Goal: Information Seeking & Learning: Find specific fact

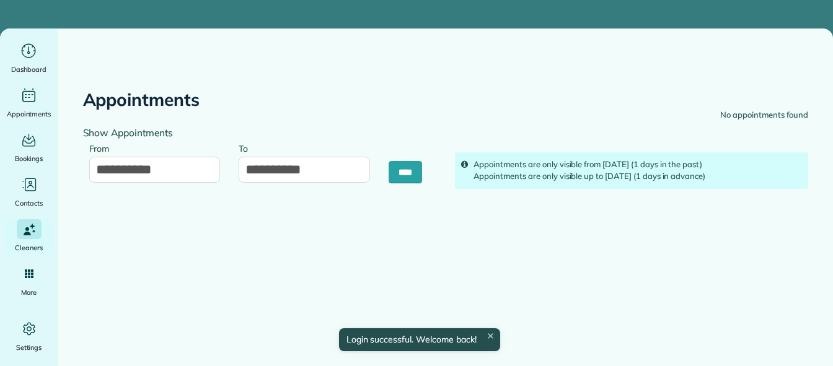
type input "**********"
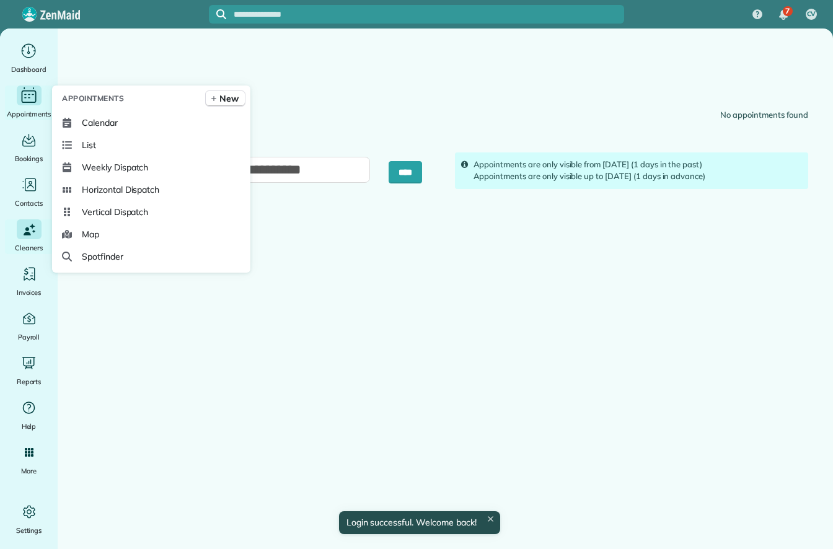
click at [24, 111] on span "Appointments" at bounding box center [29, 114] width 45 height 12
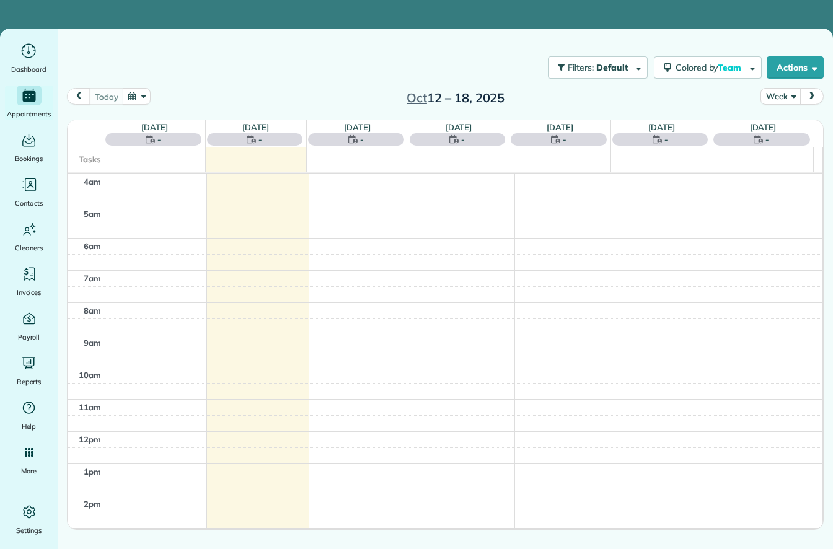
scroll to position [97, 0]
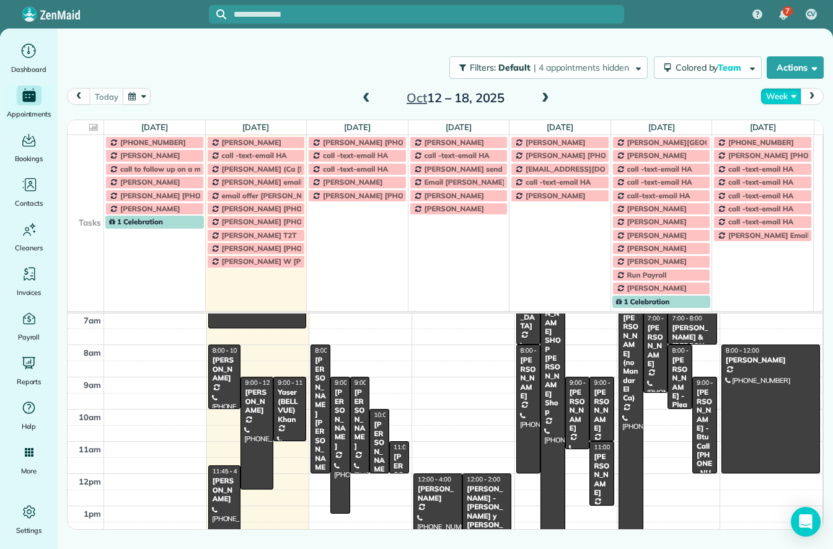
click at [780, 91] on button "Week" at bounding box center [780, 96] width 40 height 17
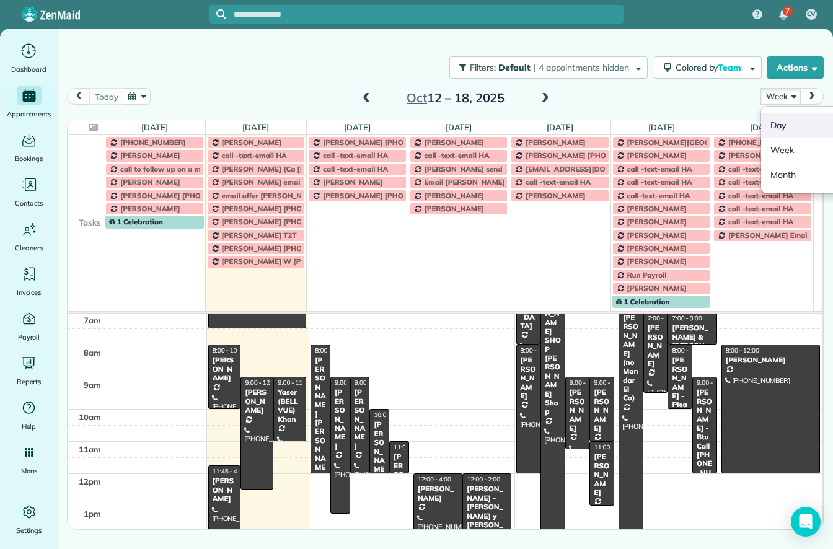
click at [780, 127] on link "Day" at bounding box center [810, 125] width 98 height 25
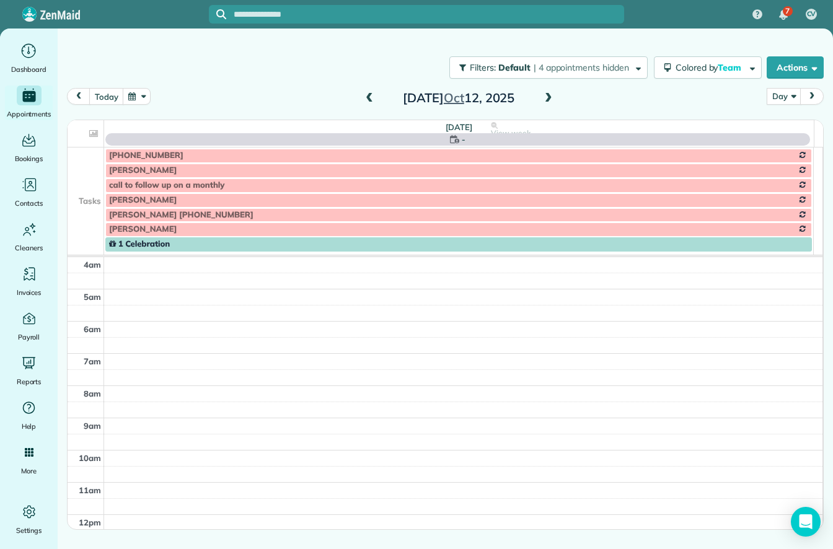
scroll to position [97, 0]
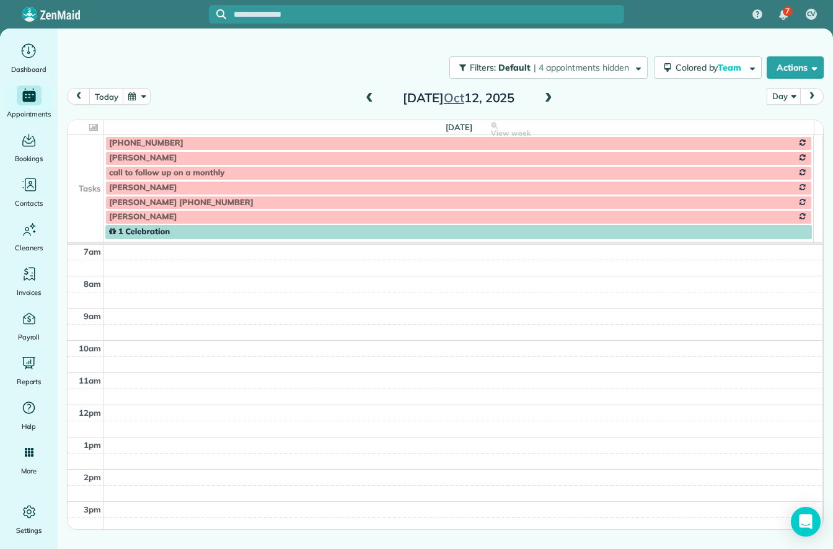
click at [90, 167] on td at bounding box center [86, 172] width 37 height 15
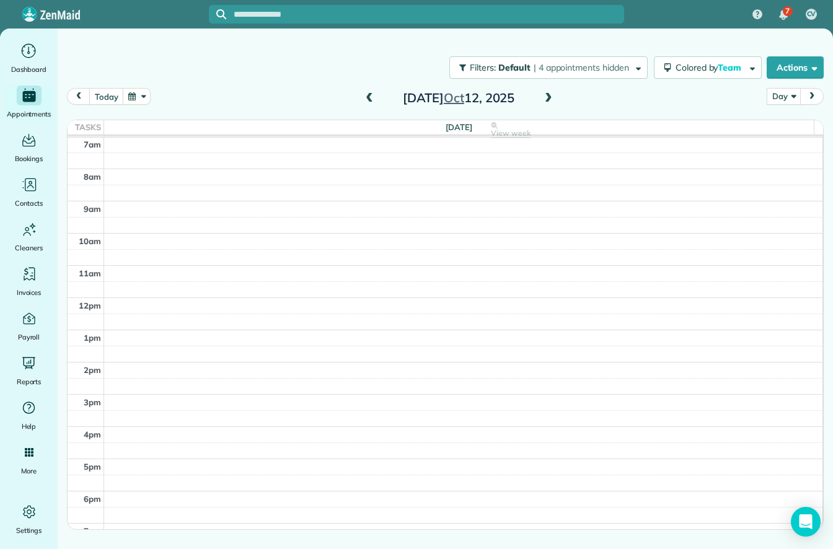
click at [549, 94] on span at bounding box center [549, 98] width 14 height 11
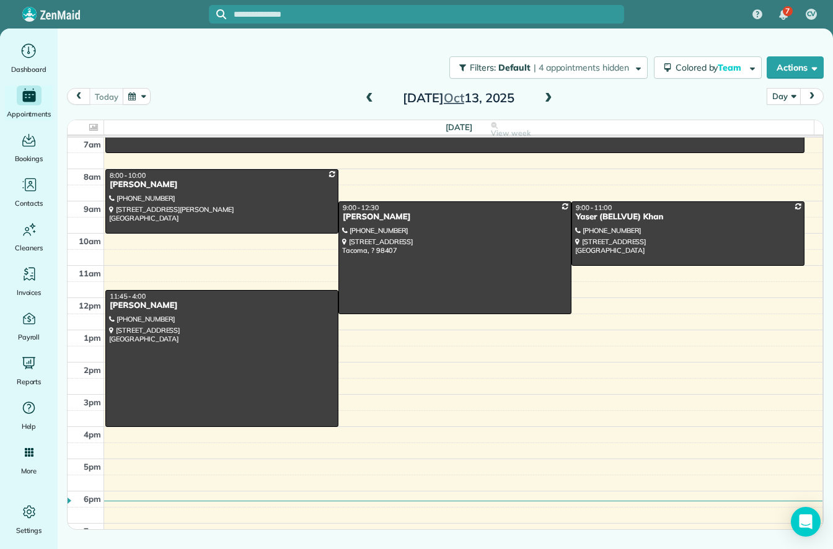
click at [549, 94] on span at bounding box center [549, 98] width 14 height 11
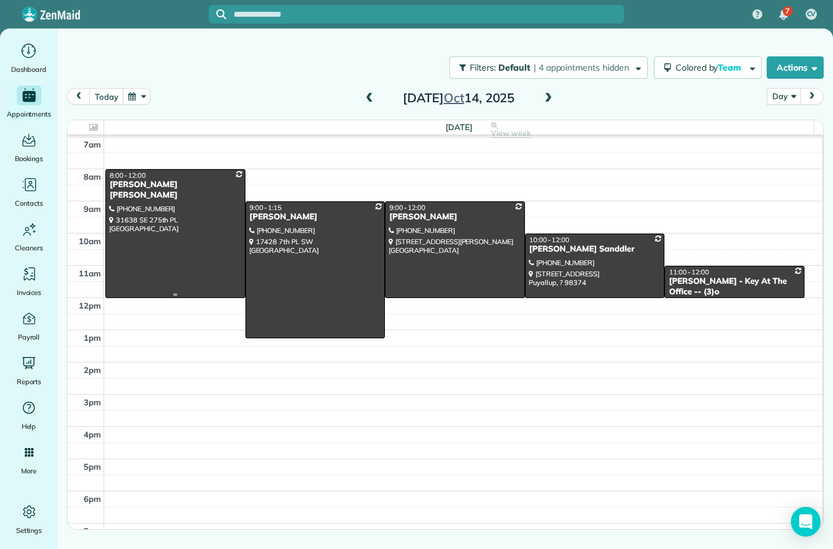
click at [186, 203] on div at bounding box center [175, 234] width 139 height 128
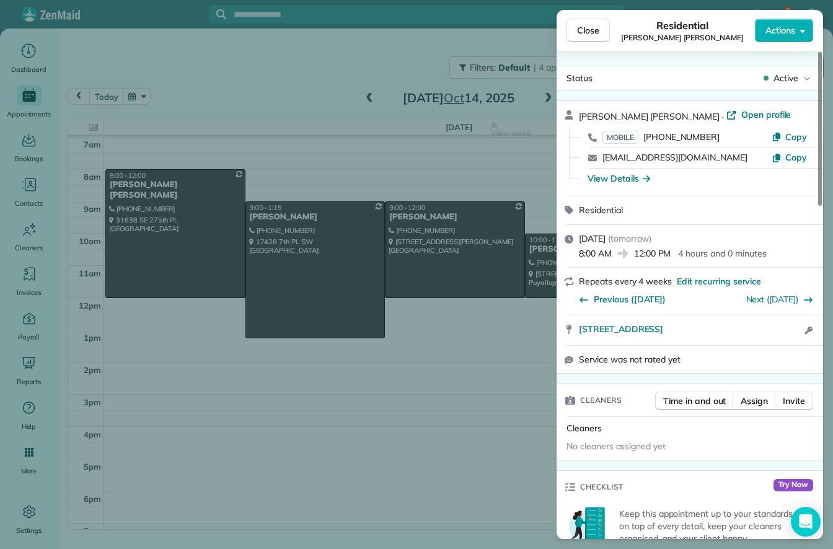
drag, startPoint x: 575, startPoint y: 332, endPoint x: 753, endPoint y: 338, distance: 178.0
click at [753, 338] on div "31638 SE 275th PL Ravensdale WA 98051 Open access information" at bounding box center [690, 330] width 266 height 30
copy span "31638 SE 275th PL Ravensdale WA 98051"
click at [622, 180] on div "View Details" at bounding box center [619, 178] width 63 height 12
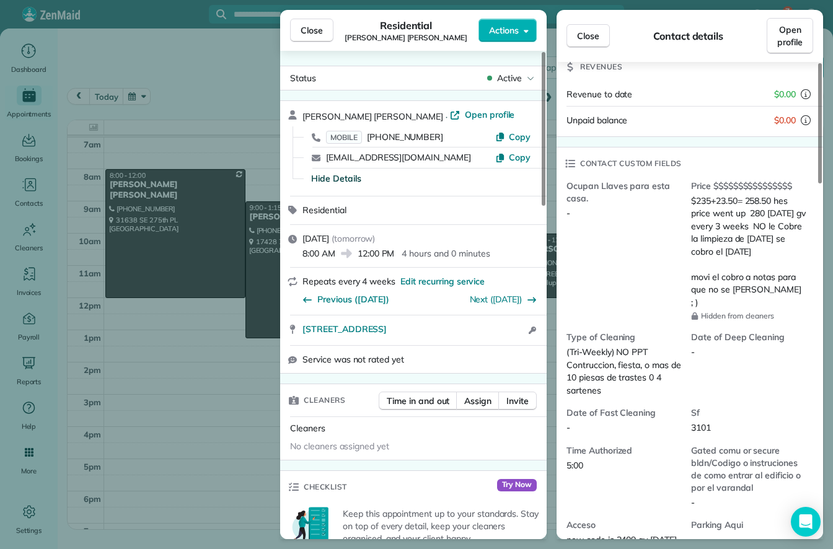
scroll to position [249, 0]
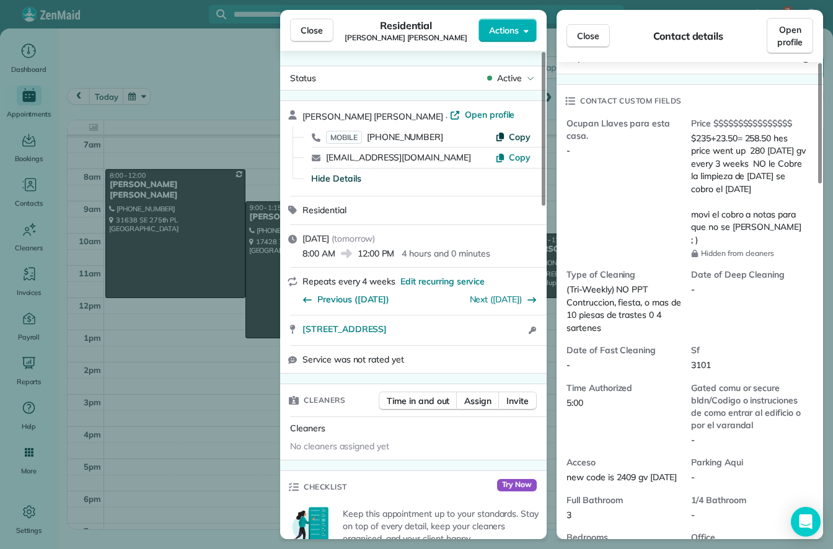
click at [520, 134] on span "Copy" at bounding box center [520, 136] width 22 height 11
click at [305, 28] on span "Close" at bounding box center [312, 30] width 22 height 12
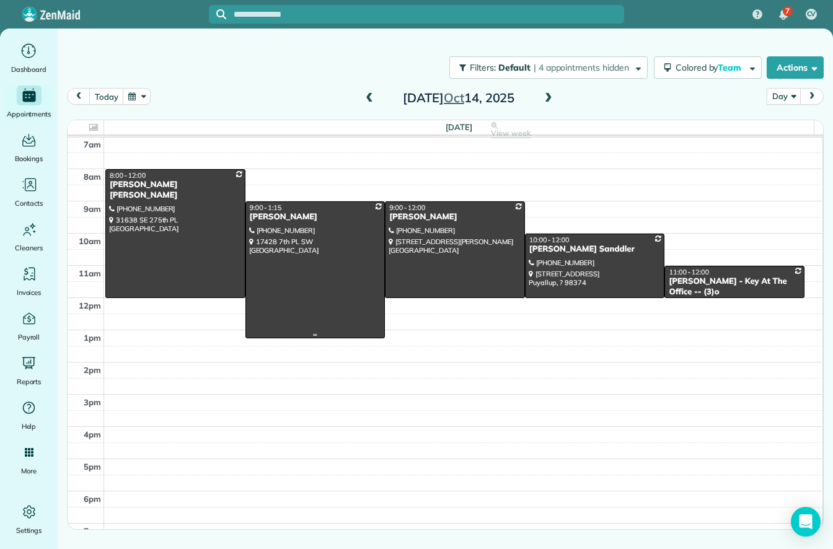
click at [315, 272] on div at bounding box center [315, 270] width 139 height 136
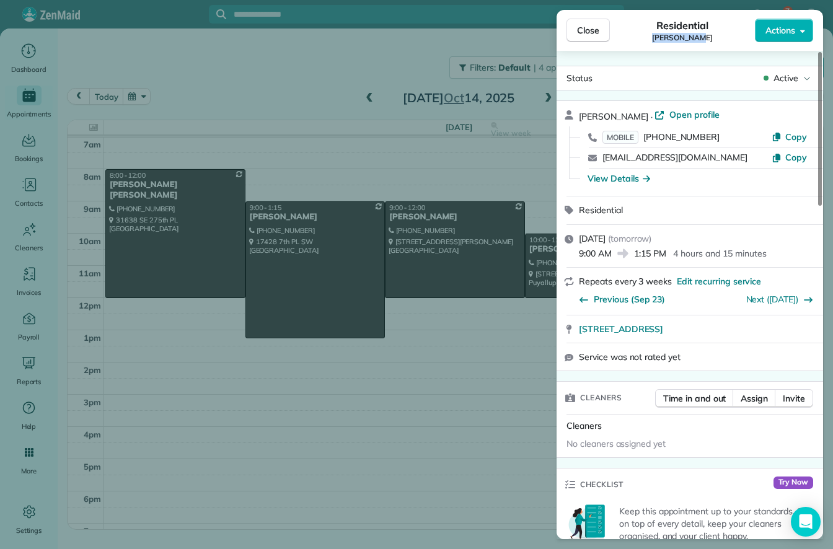
drag, startPoint x: 704, startPoint y: 39, endPoint x: 661, endPoint y: 43, distance: 42.9
click at [661, 43] on div "Close Residential Silka Olsen Actions" at bounding box center [690, 30] width 266 height 41
copy span "Silka Olsen"
click at [796, 133] on span "Copy" at bounding box center [796, 136] width 22 height 11
drag, startPoint x: 574, startPoint y: 331, endPoint x: 767, endPoint y: 331, distance: 192.7
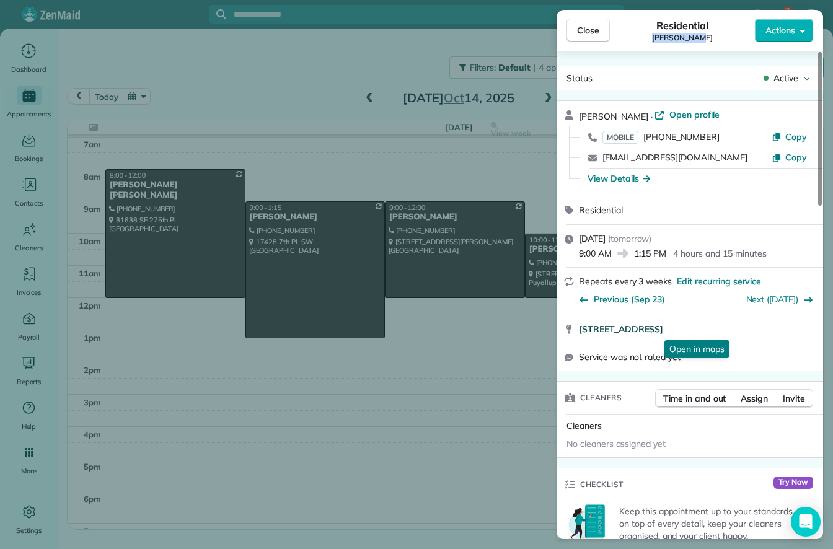
click at [767, 331] on div "17428 7th PL SW Normandy Park WA 98166 Open in maps Open in maps" at bounding box center [690, 328] width 266 height 27
copy span "17428 7th PL SW Normandy Park WA 98166"
click at [631, 182] on div "View Details" at bounding box center [619, 178] width 63 height 12
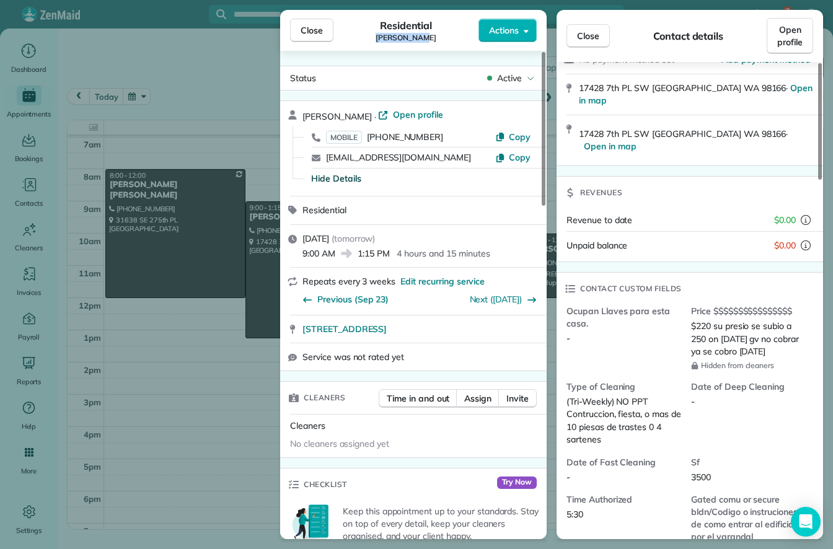
scroll to position [187, 0]
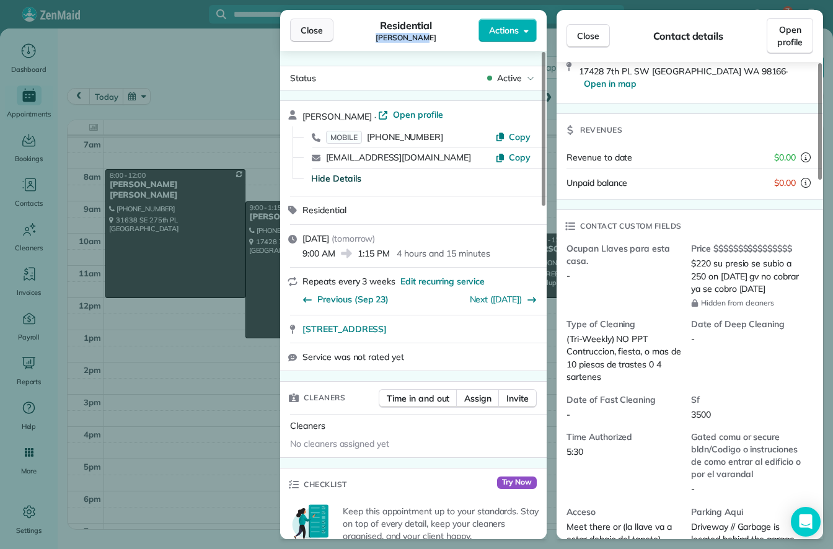
click at [322, 29] on span "Close" at bounding box center [312, 30] width 22 height 12
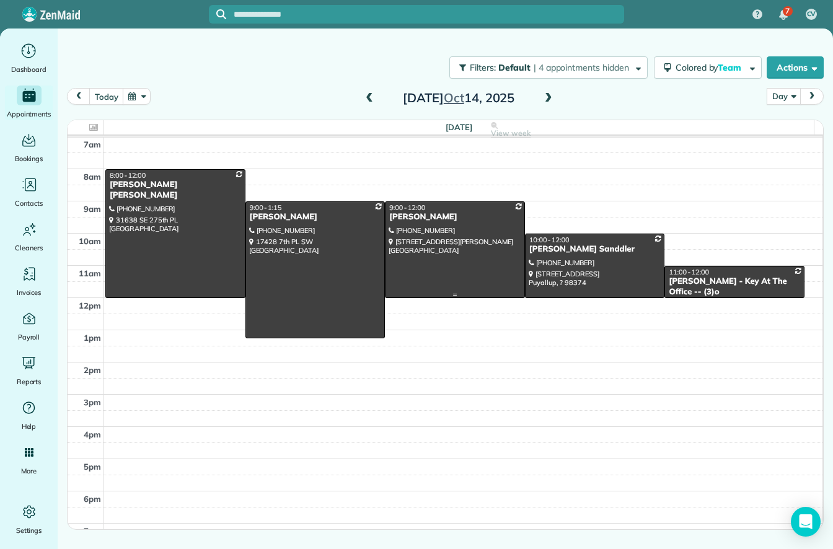
click at [456, 249] on div at bounding box center [454, 249] width 139 height 95
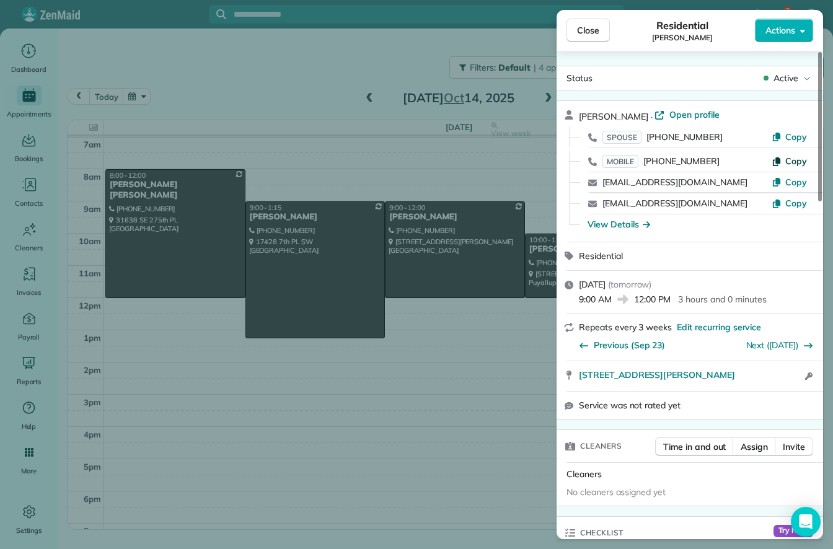
click at [795, 162] on span "Copy" at bounding box center [796, 161] width 22 height 11
drag, startPoint x: 575, startPoint y: 375, endPoint x: 739, endPoint y: 377, distance: 163.6
click at [739, 377] on div "7724 Earl Ave NW Seattle WA 98117 Open in maps Open in maps Open access informa…" at bounding box center [690, 376] width 266 height 30
copy span "7724 Earl Ave NW Seattle WA 98117"
click at [628, 228] on div "View Details" at bounding box center [619, 224] width 63 height 12
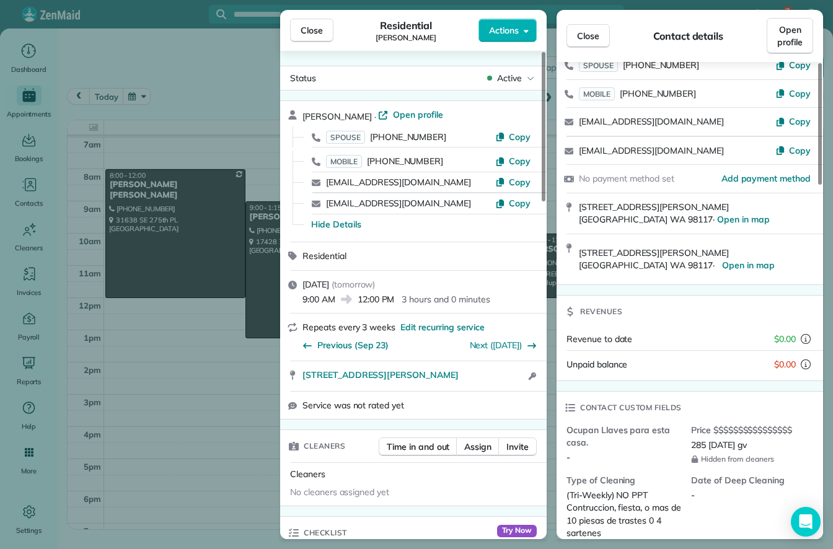
scroll to position [125, 0]
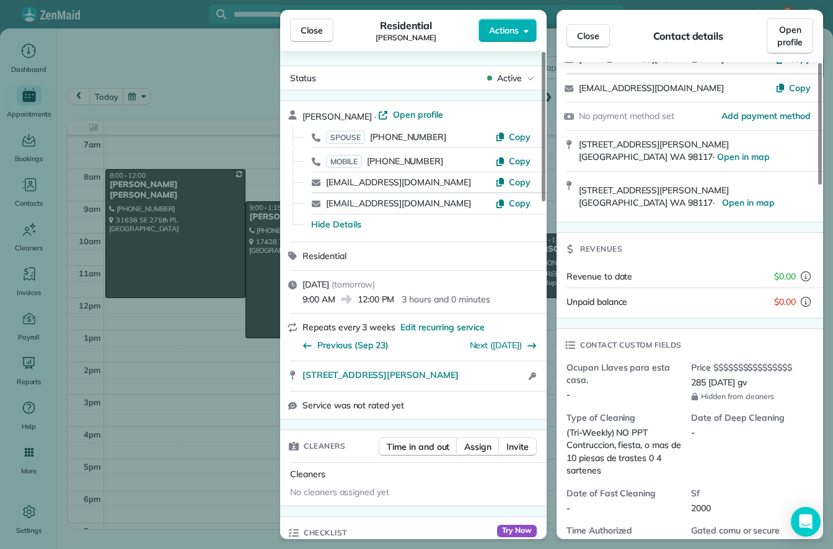
click at [331, 31] on button "Close" at bounding box center [311, 31] width 43 height 24
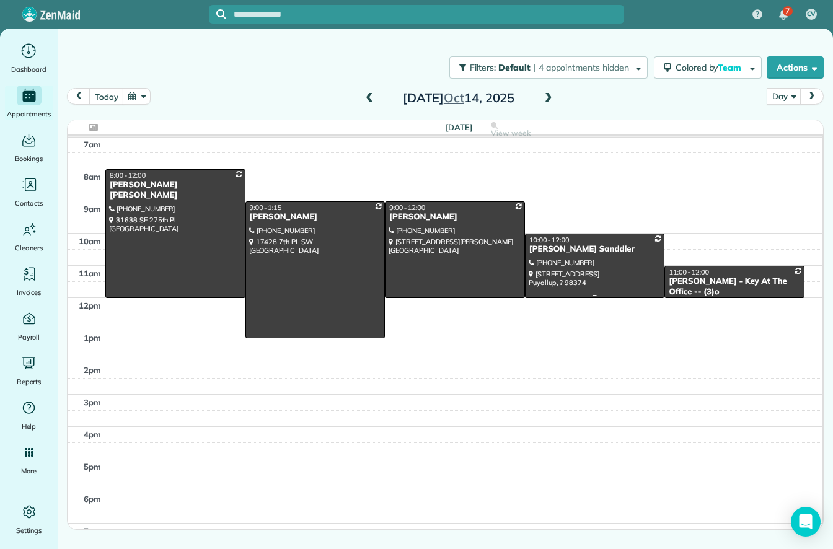
click at [638, 260] on div at bounding box center [595, 265] width 139 height 63
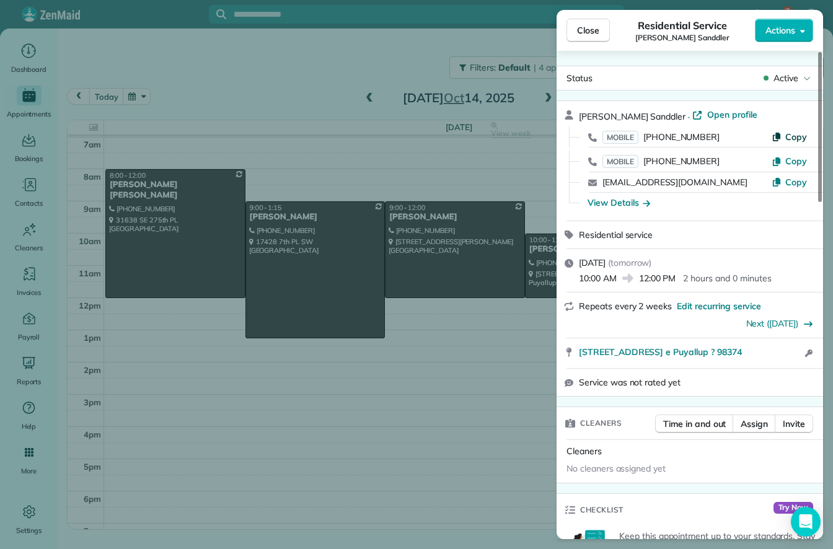
click at [798, 137] on span "Copy" at bounding box center [796, 136] width 22 height 11
drag, startPoint x: 575, startPoint y: 352, endPoint x: 740, endPoint y: 346, distance: 165.0
click at [740, 346] on div "18402 120th ave Ct e Puyallup ? 98374 Open in maps Open in maps Open access inf…" at bounding box center [690, 353] width 266 height 30
copy span "18402 120th ave Ct e Puyallup ? 98374"
click at [609, 199] on div "View Details" at bounding box center [619, 202] width 63 height 12
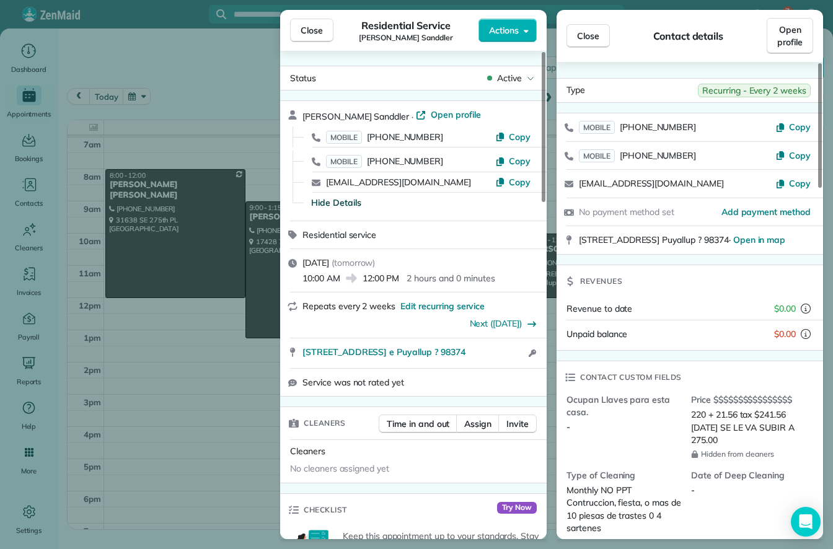
scroll to position [126, 0]
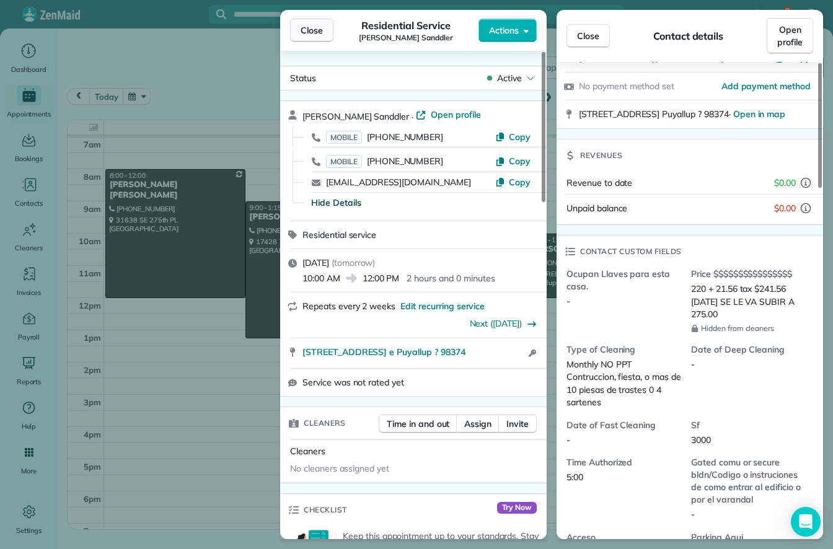
click at [322, 33] on span "Close" at bounding box center [312, 30] width 22 height 12
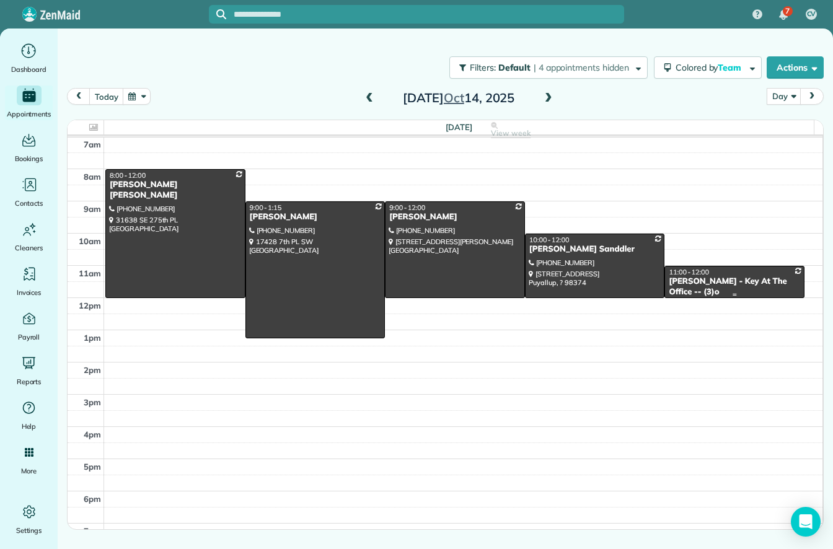
click at [687, 278] on div "Samantha Goetz - Key At The Office -- (3)o" at bounding box center [734, 286] width 133 height 21
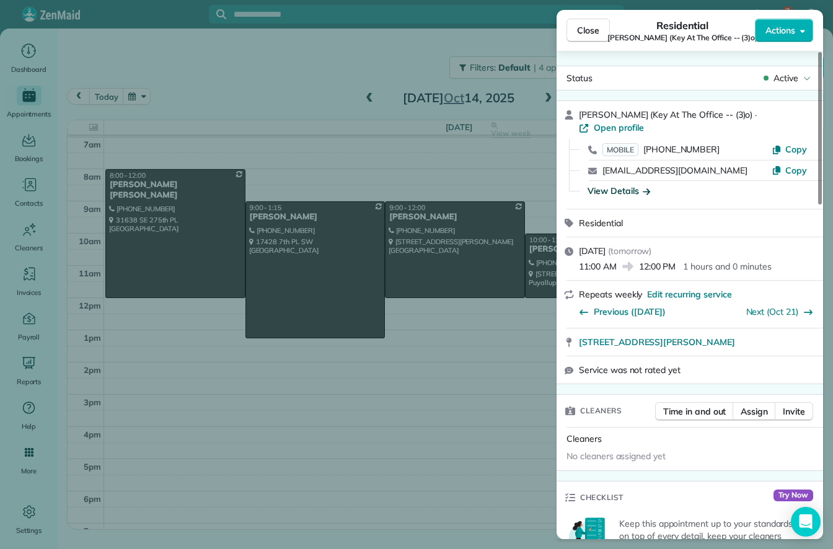
click at [643, 188] on icon "button" at bounding box center [646, 191] width 7 height 12
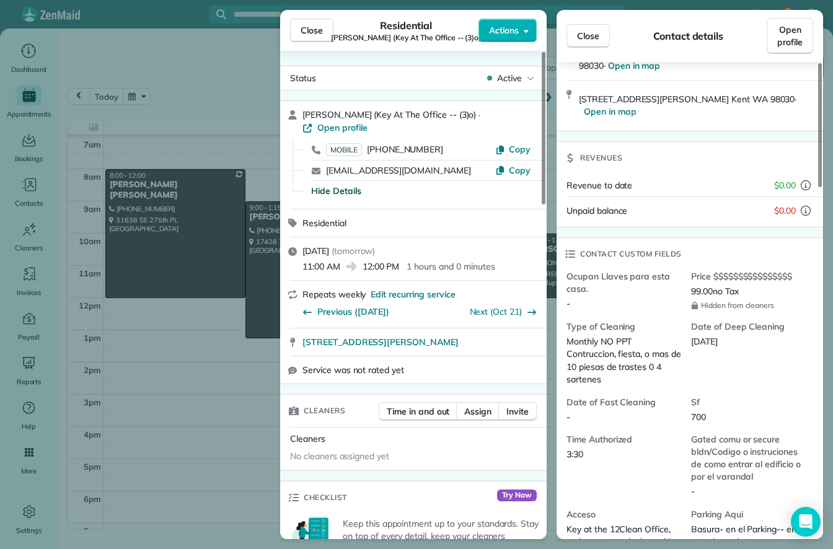
scroll to position [248, 0]
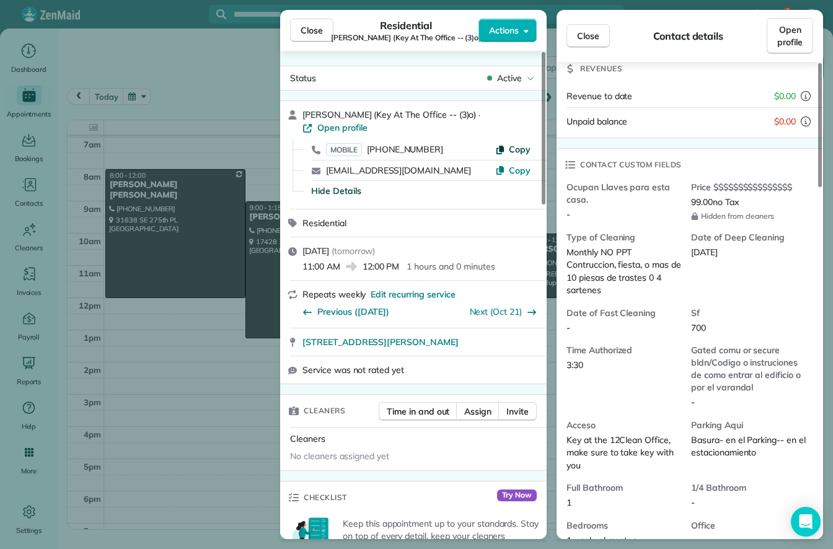
click at [529, 146] on span "Copy" at bounding box center [520, 149] width 22 height 11
drag, startPoint x: 301, startPoint y: 345, endPoint x: 532, endPoint y: 345, distance: 231.2
click at [532, 345] on div "11020 SE Kent Kangley Rd Apt# V211 Kent WA 98030 Open in maps Open in maps" at bounding box center [413, 341] width 266 height 27
copy span "11020 SE Kent Kangley Rd Apt# V211 Kent WA 98030"
click at [319, 32] on span "Close" at bounding box center [312, 30] width 22 height 12
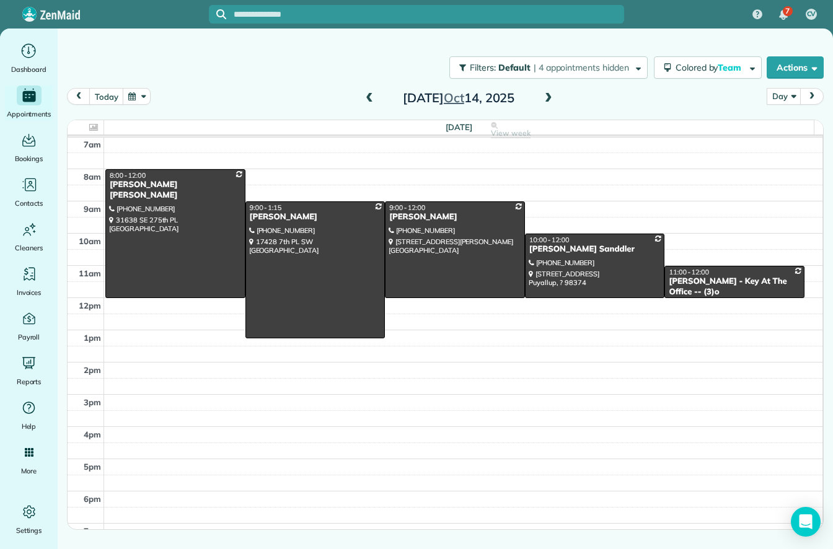
click at [552, 99] on span at bounding box center [549, 98] width 14 height 11
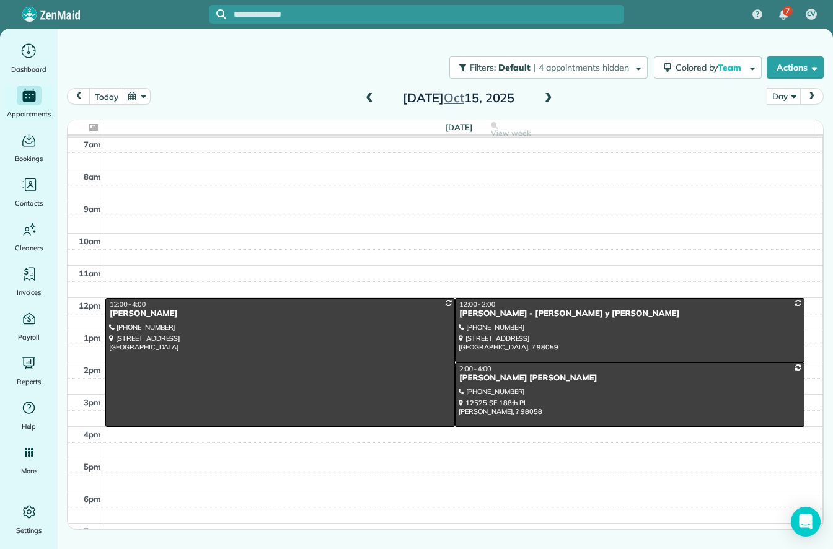
click at [552, 99] on span at bounding box center [549, 98] width 14 height 11
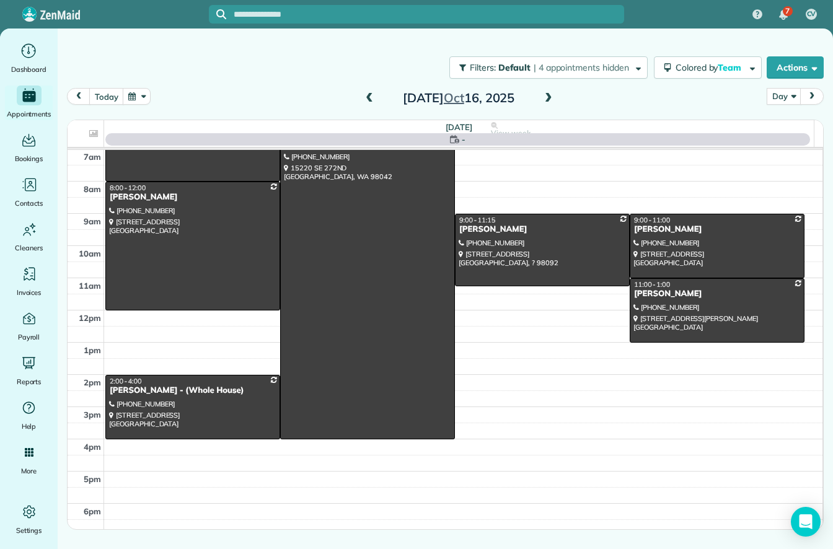
click at [552, 99] on span at bounding box center [549, 98] width 14 height 11
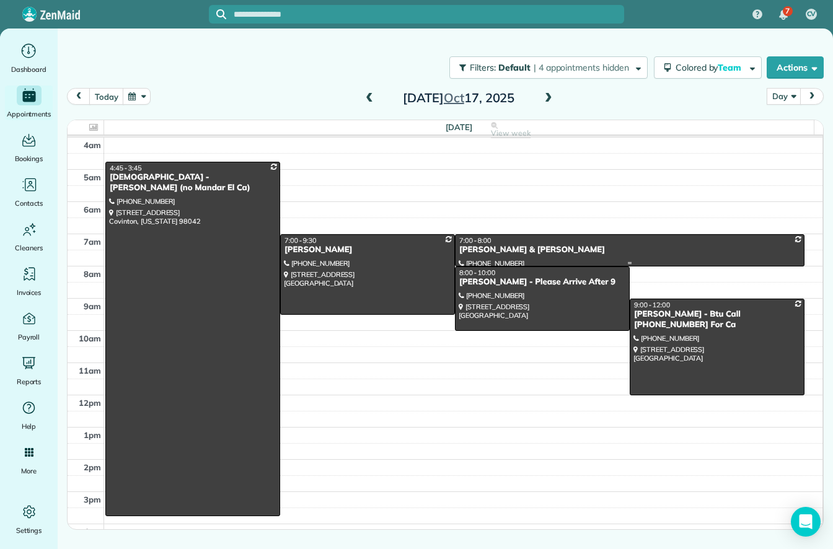
click at [524, 250] on div "Kathlyn & Ron Dubois" at bounding box center [630, 250] width 342 height 11
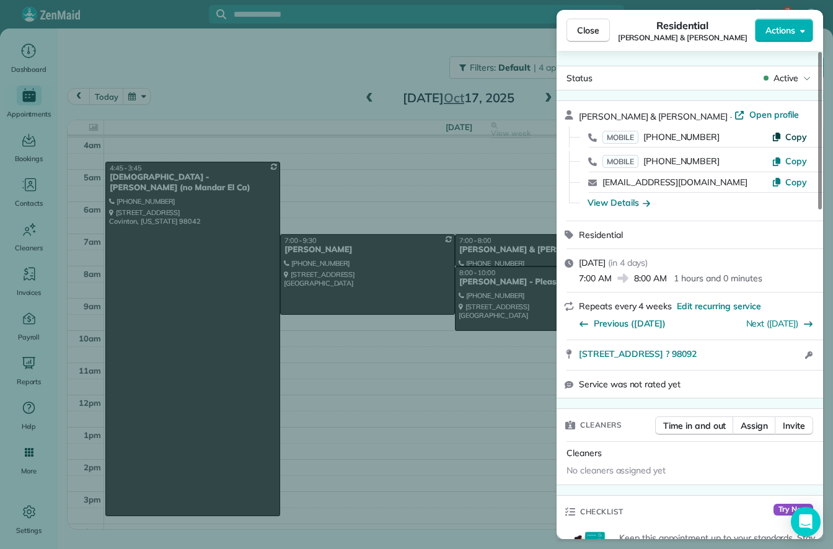
click at [785, 136] on button "Copy" at bounding box center [789, 137] width 35 height 12
drag, startPoint x: 573, startPoint y: 354, endPoint x: 727, endPoint y: 358, distance: 153.8
click at [727, 358] on div "33410 135th PL SE Auburn ? 98092 Open in maps Open in maps Open access informat…" at bounding box center [690, 355] width 266 height 30
copy span "33410 135th PL SE Auburn ? 98092"
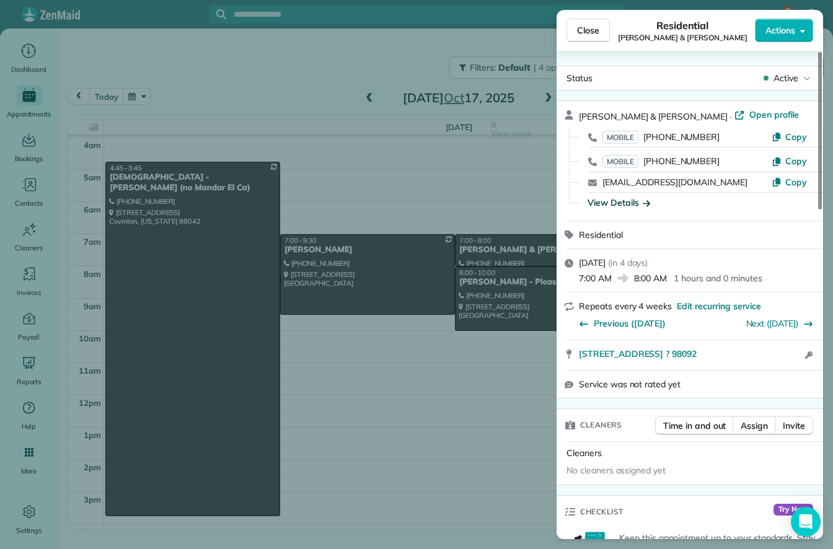
click at [609, 202] on div "View Details" at bounding box center [619, 202] width 63 height 12
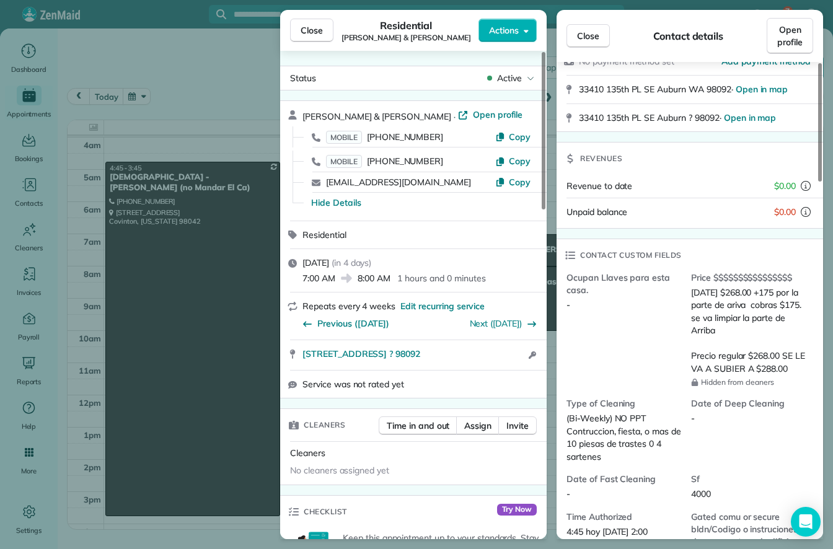
scroll to position [248, 0]
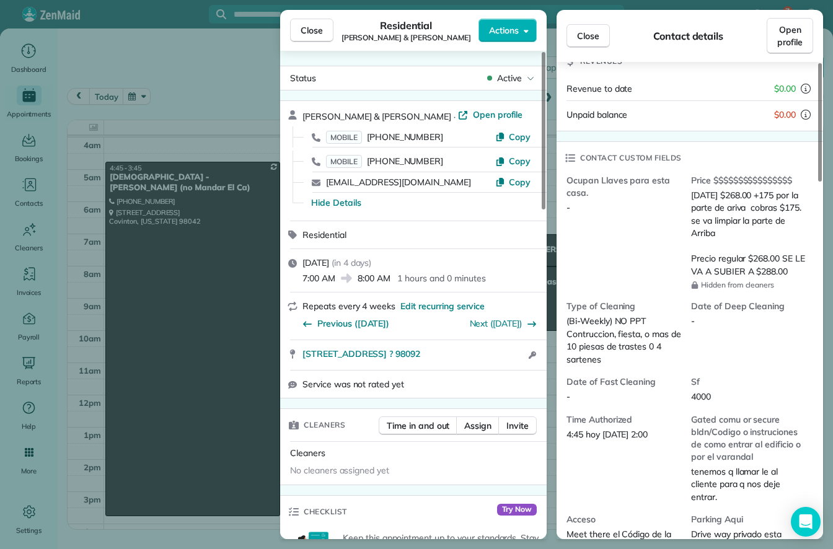
click at [318, 30] on span "Close" at bounding box center [312, 30] width 22 height 12
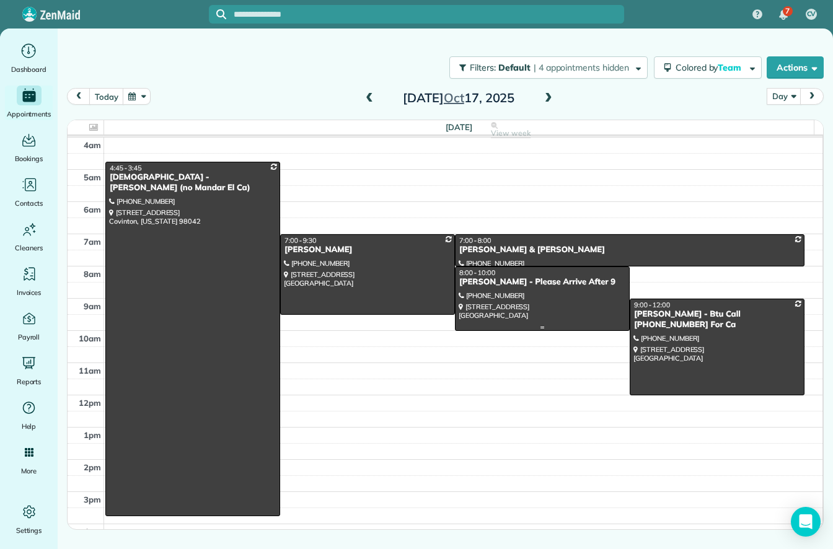
click at [537, 296] on div at bounding box center [543, 298] width 174 height 63
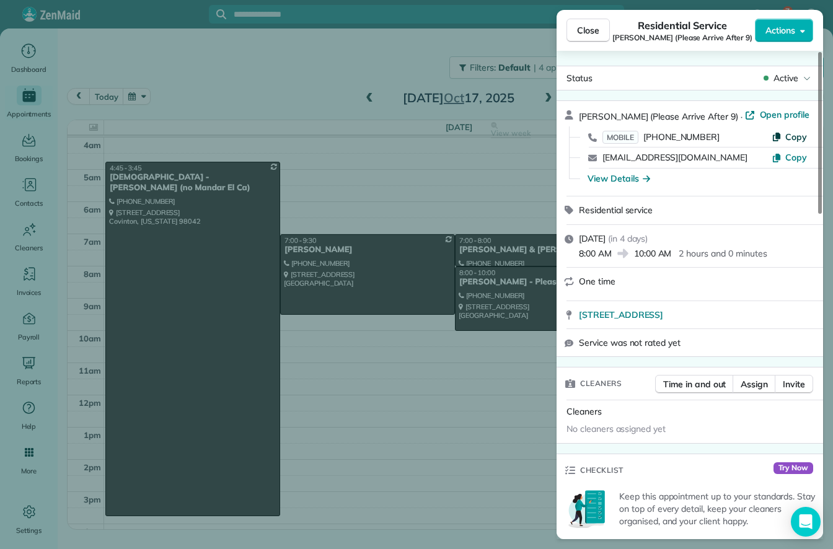
click at [785, 134] on button "Copy" at bounding box center [789, 137] width 35 height 12
click at [579, 315] on span "30403 24th AVE SW Federal Way WA 98023" at bounding box center [621, 315] width 84 height 12
drag, startPoint x: 574, startPoint y: 319, endPoint x: 767, endPoint y: 312, distance: 192.9
click at [767, 312] on div "30403 24th AVE SW Federal Way WA 98023 Open in maps Open in maps" at bounding box center [690, 314] width 266 height 27
copy span "30403 24th AVE SW Federal Way WA 98023"
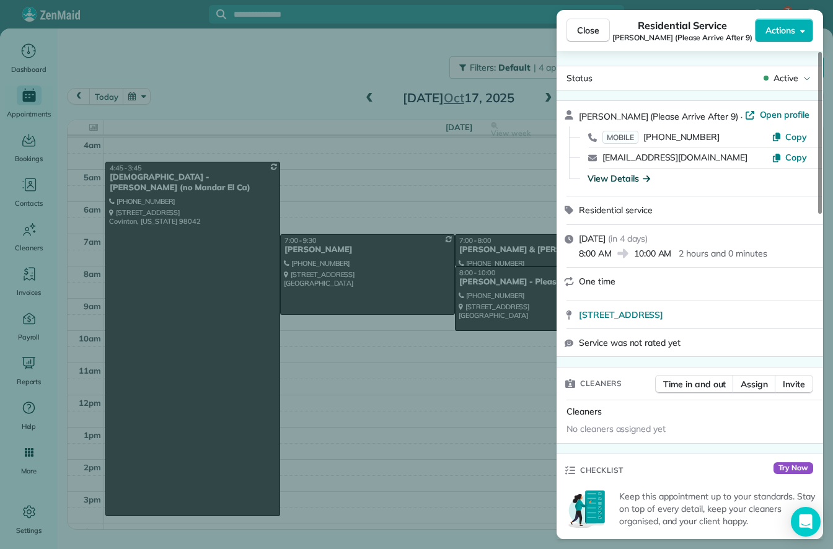
click at [643, 176] on icon "button" at bounding box center [646, 178] width 7 height 12
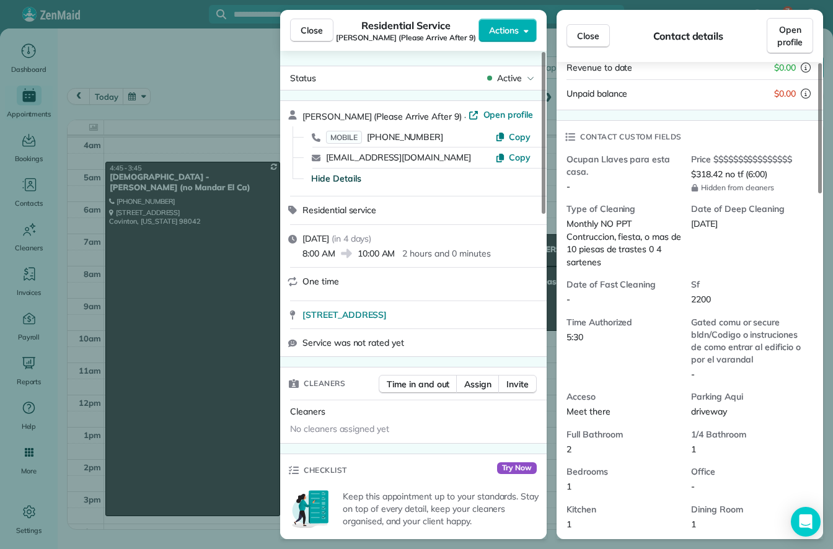
scroll to position [248, 0]
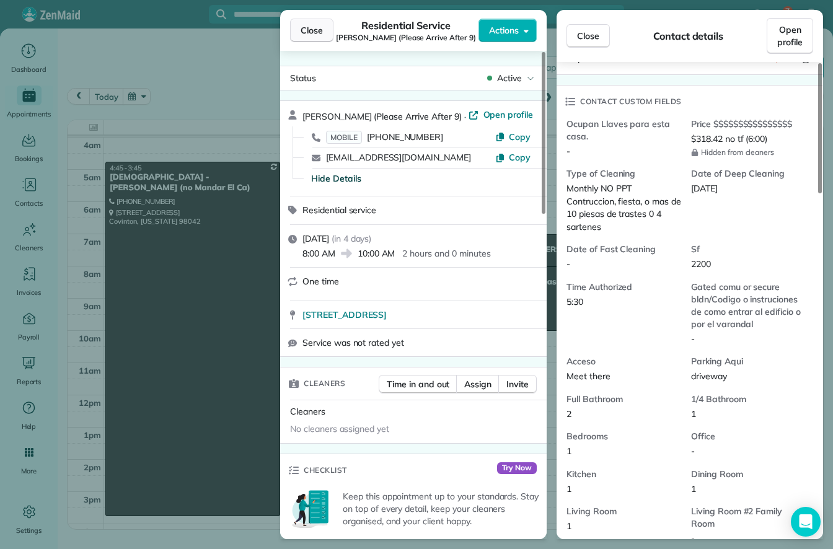
click at [301, 26] on span "Close" at bounding box center [312, 30] width 22 height 12
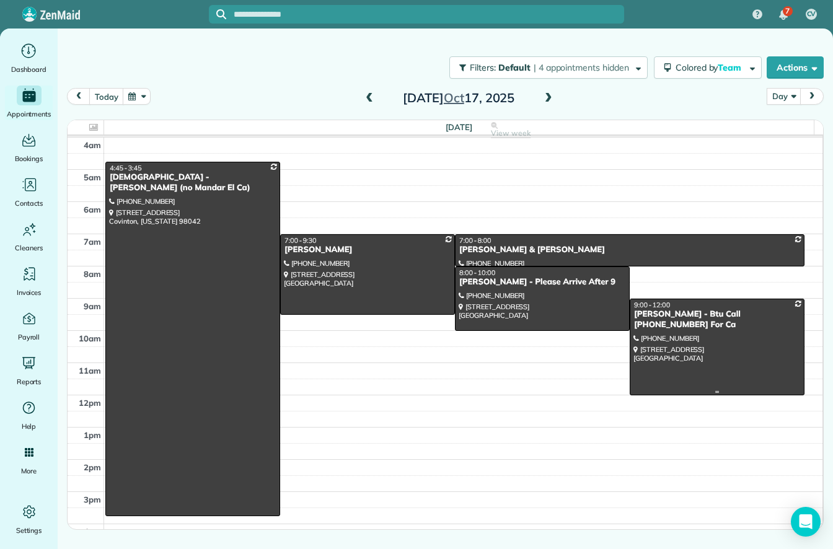
click at [726, 345] on div at bounding box center [717, 346] width 174 height 95
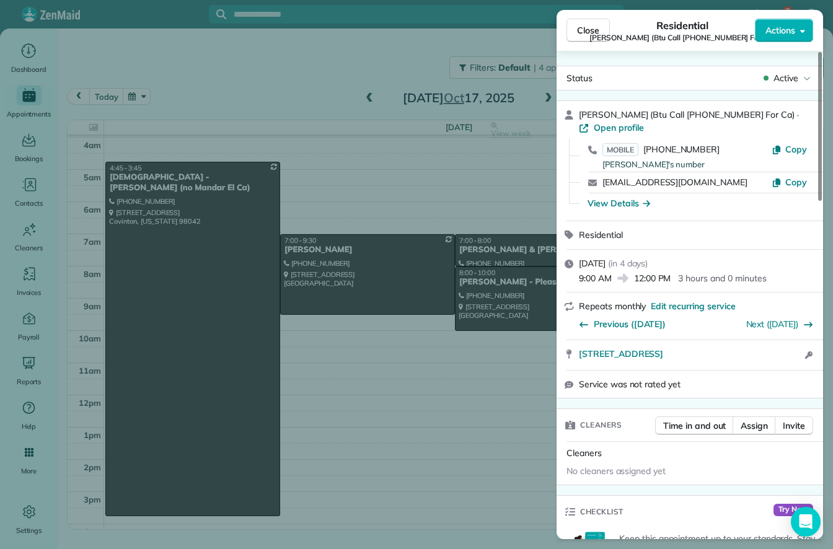
click at [787, 142] on div "MOBILE (425) 533-8535 Beverly's number Copy" at bounding box center [697, 155] width 237 height 32
click at [789, 146] on span "Copy" at bounding box center [796, 149] width 22 height 11
drag, startPoint x: 574, startPoint y: 356, endPoint x: 782, endPoint y: 352, distance: 208.3
click at [782, 352] on div "13110 Northeast 137th Place Kirkland WA 98034 Open in maps Open in maps Open ac…" at bounding box center [690, 355] width 266 height 30
copy span "13110 Northeast 137th Place Kirkland WA 98034"
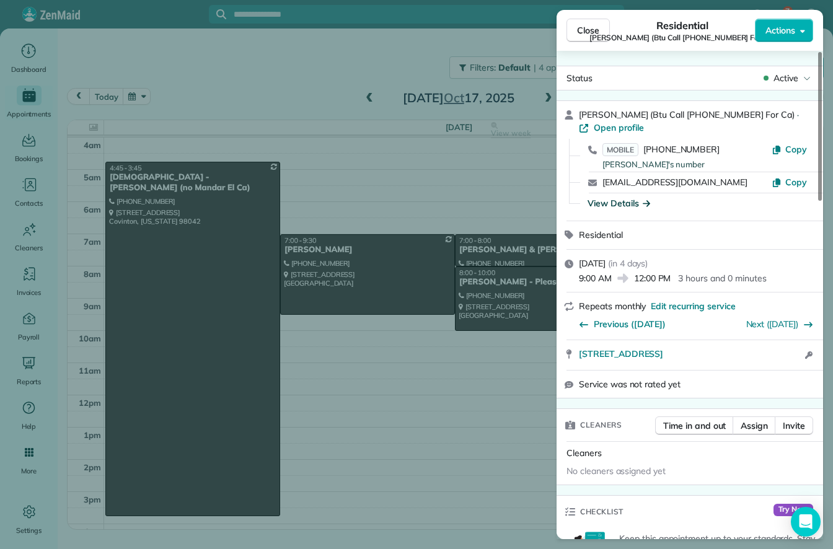
click at [630, 198] on div "View Details" at bounding box center [619, 203] width 63 height 12
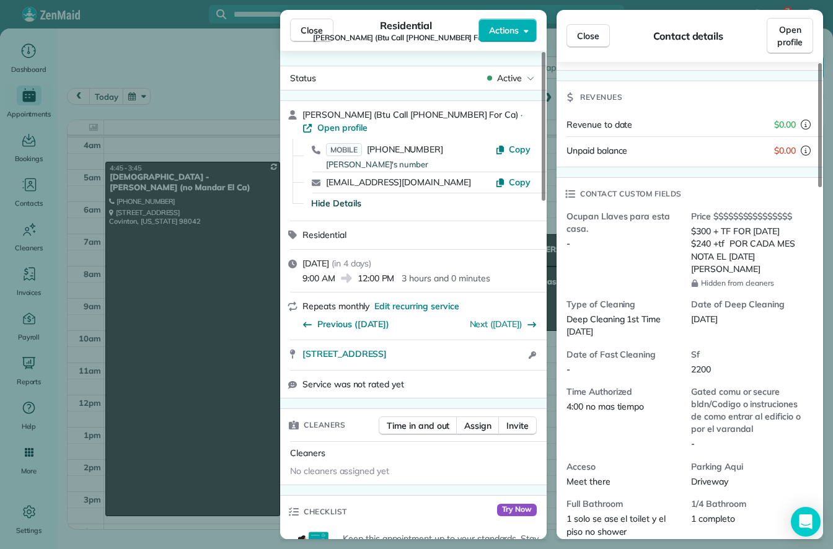
scroll to position [248, 0]
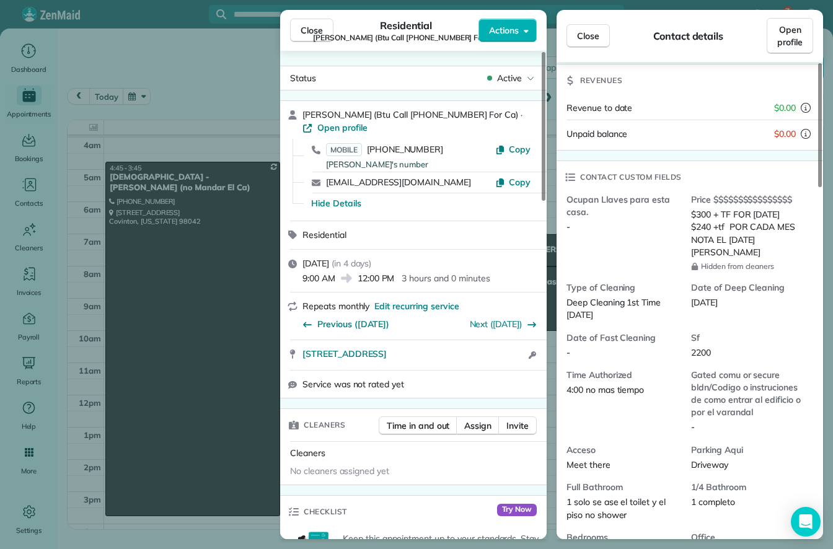
click at [313, 24] on button "Close" at bounding box center [311, 31] width 43 height 24
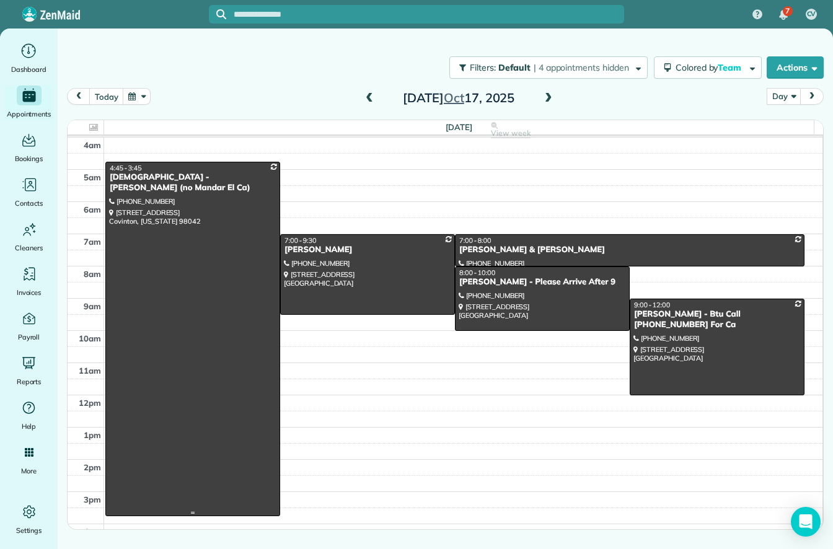
click at [234, 266] on div at bounding box center [193, 338] width 174 height 353
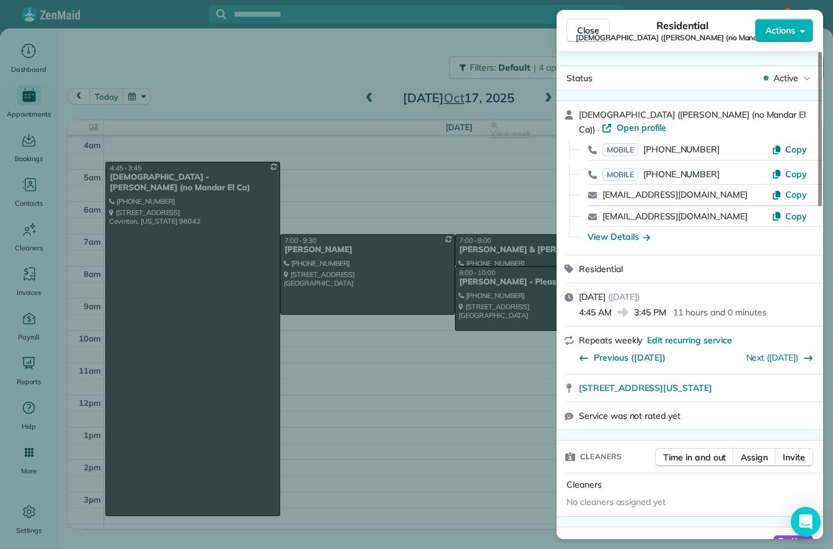
drag, startPoint x: 576, startPoint y: 391, endPoint x: 803, endPoint y: 395, distance: 227.5
click at [801, 395] on div "26223 164th AVE SE Covinton Washington 98042" at bounding box center [690, 387] width 266 height 27
click at [789, 146] on span "Copy" at bounding box center [796, 149] width 22 height 11
click at [623, 240] on div "View Details" at bounding box center [619, 237] width 63 height 12
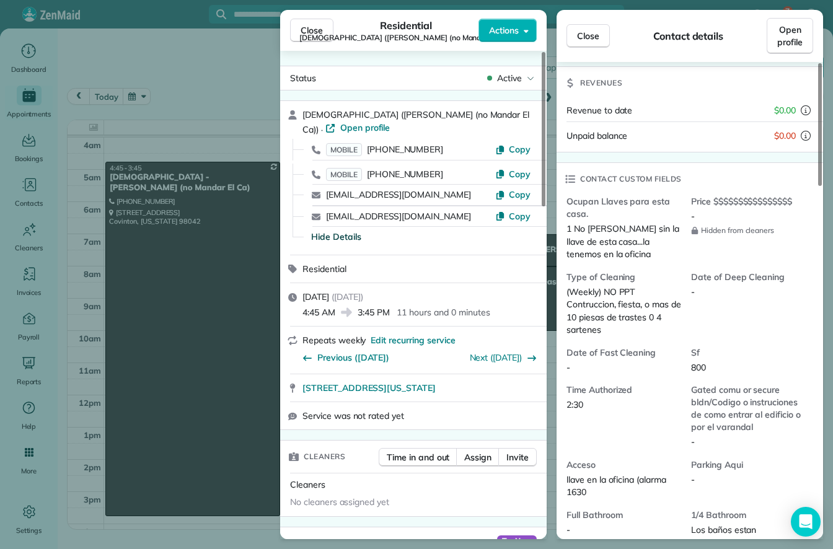
scroll to position [248, 0]
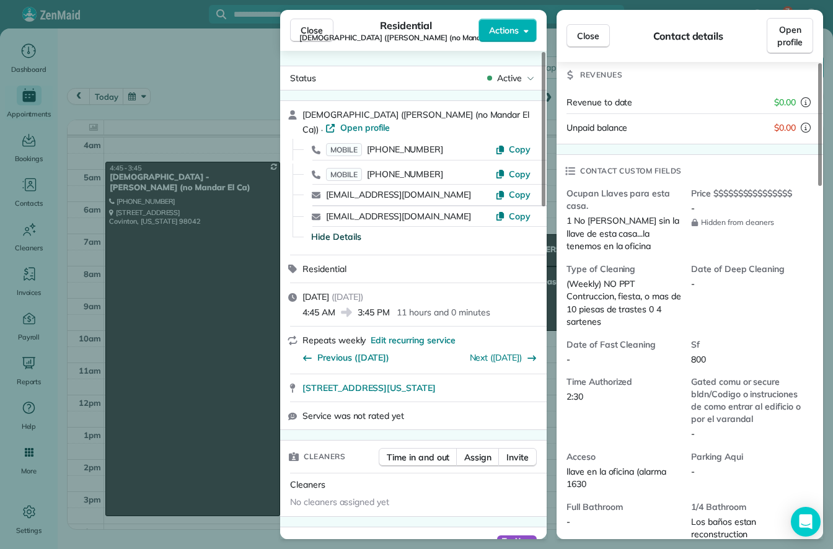
click at [309, 25] on span "Close" at bounding box center [312, 30] width 22 height 12
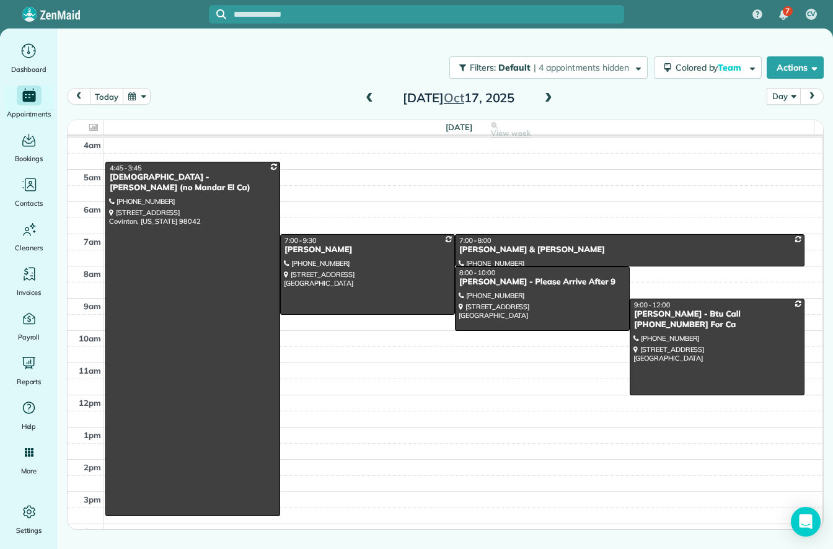
click at [78, 94] on span "prev" at bounding box center [79, 96] width 10 height 8
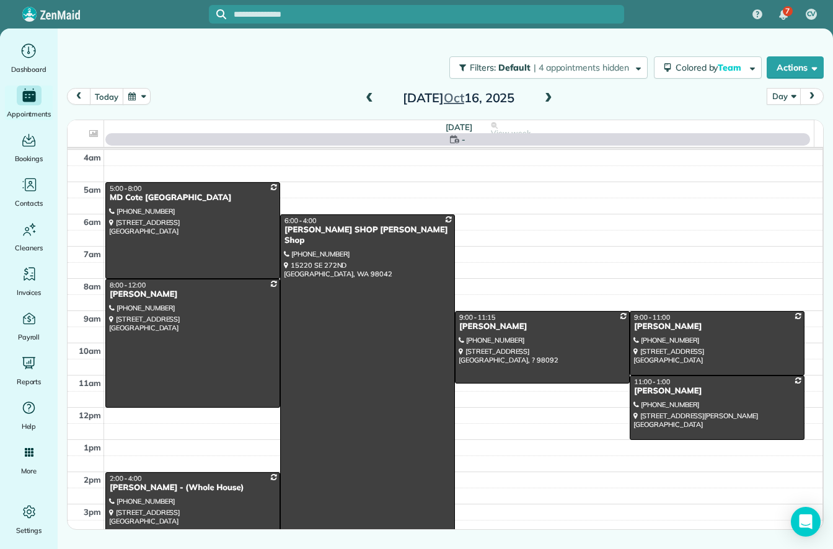
scroll to position [97, 0]
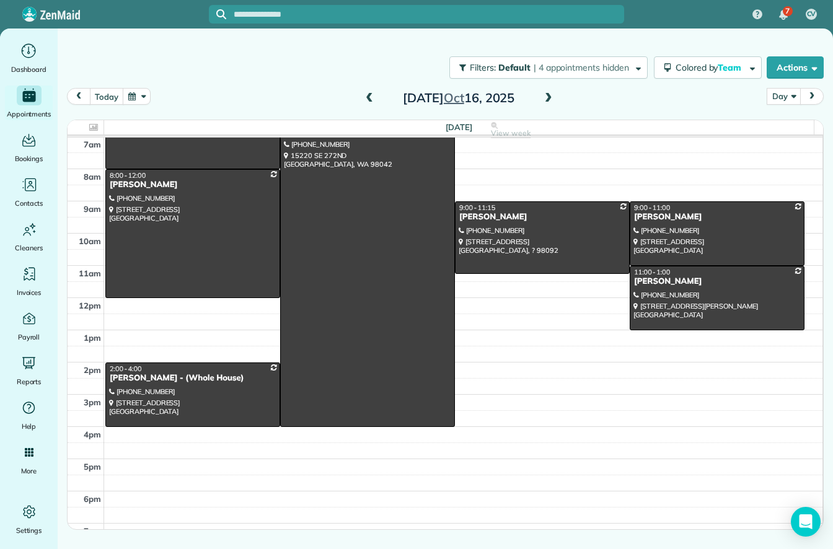
click at [78, 94] on span "prev" at bounding box center [79, 96] width 10 height 8
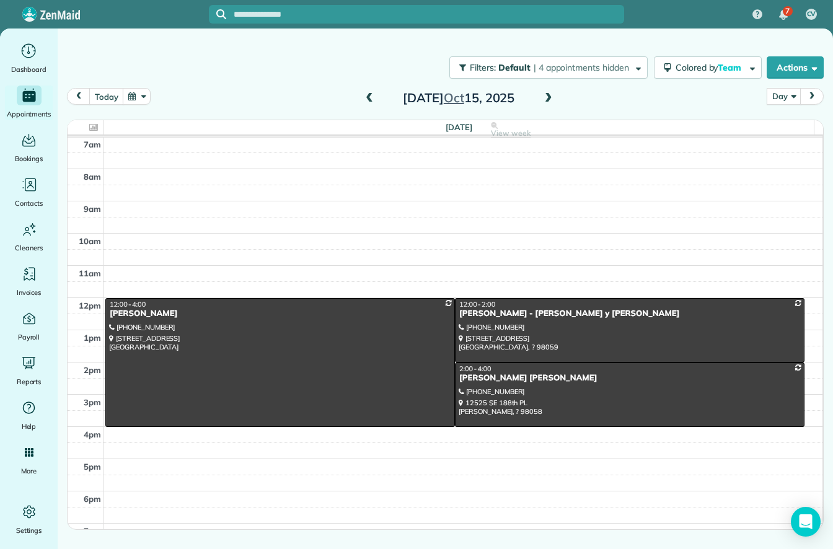
click at [545, 101] on span at bounding box center [549, 98] width 14 height 11
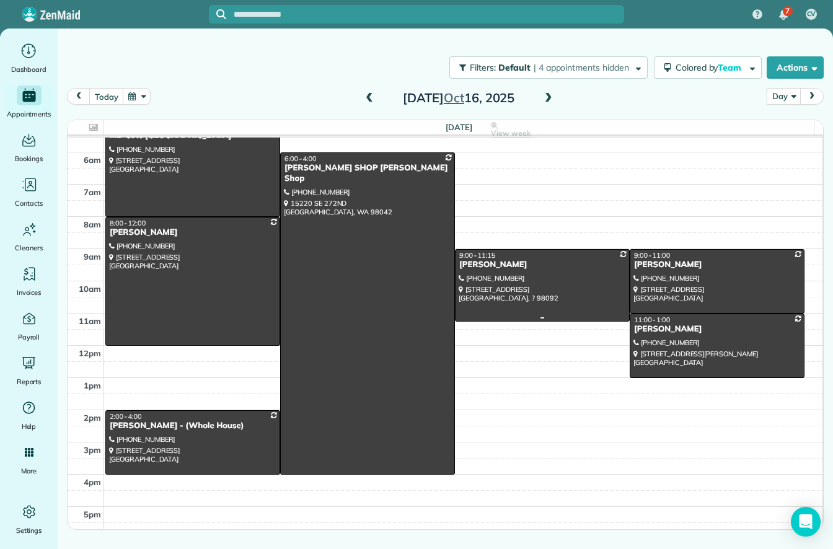
scroll to position [0, 0]
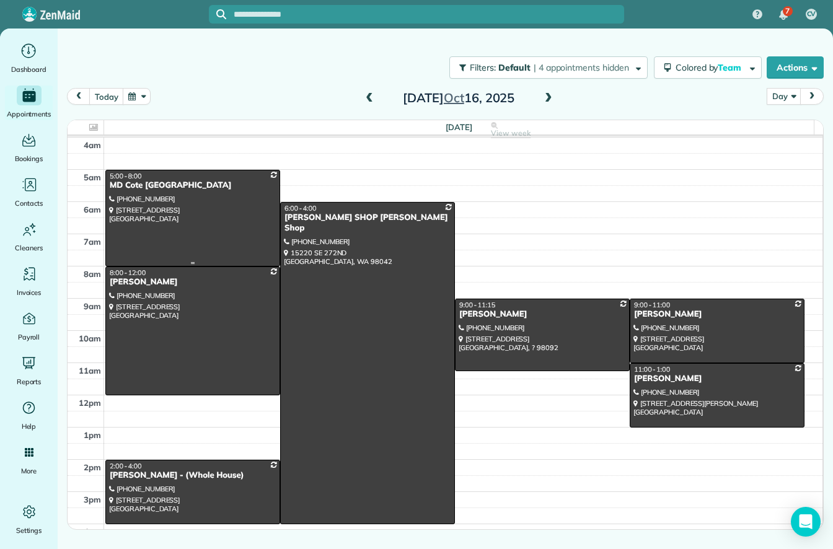
click at [209, 239] on div at bounding box center [193, 217] width 174 height 95
